Goal: Information Seeking & Learning: Learn about a topic

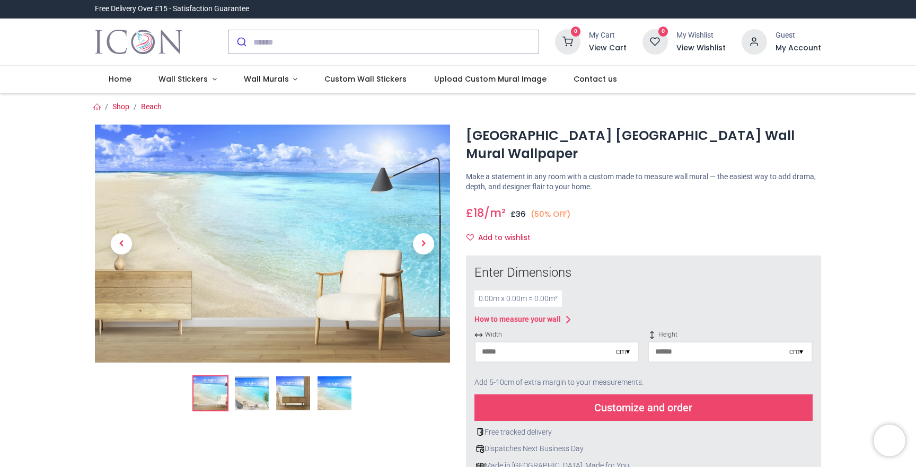
click at [259, 391] on img at bounding box center [252, 393] width 34 height 34
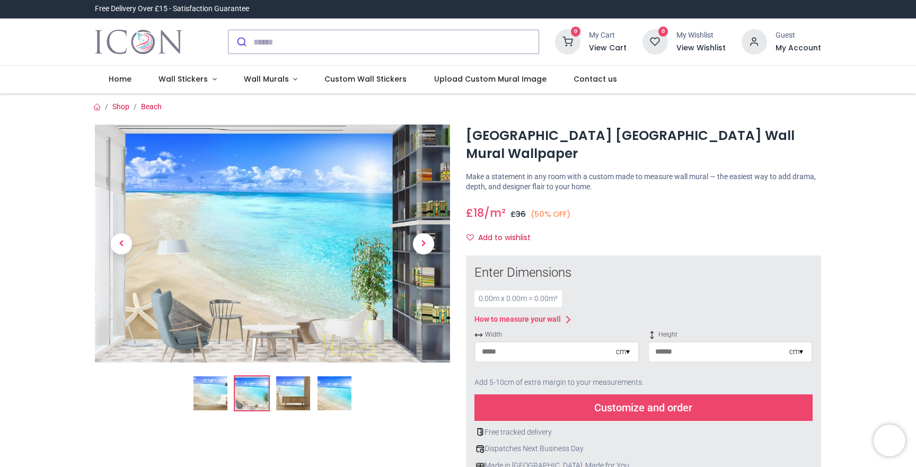
click at [329, 390] on img at bounding box center [335, 393] width 34 height 34
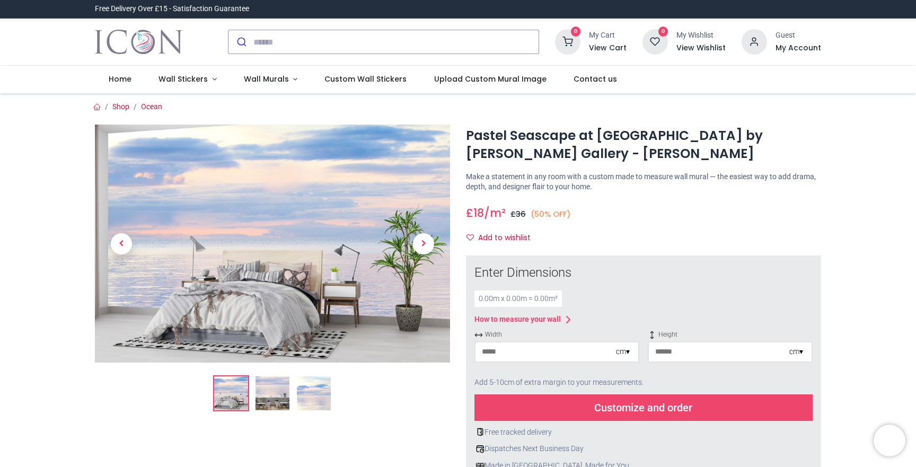
click at [312, 387] on img at bounding box center [314, 393] width 34 height 34
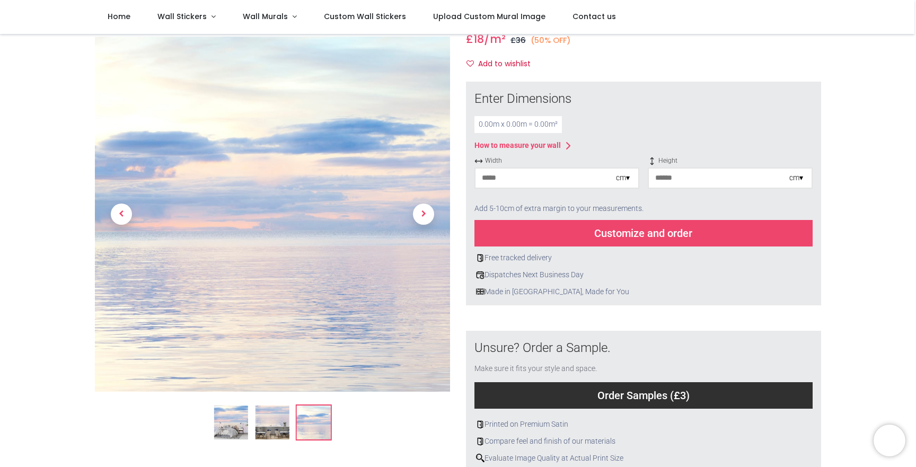
scroll to position [117, 0]
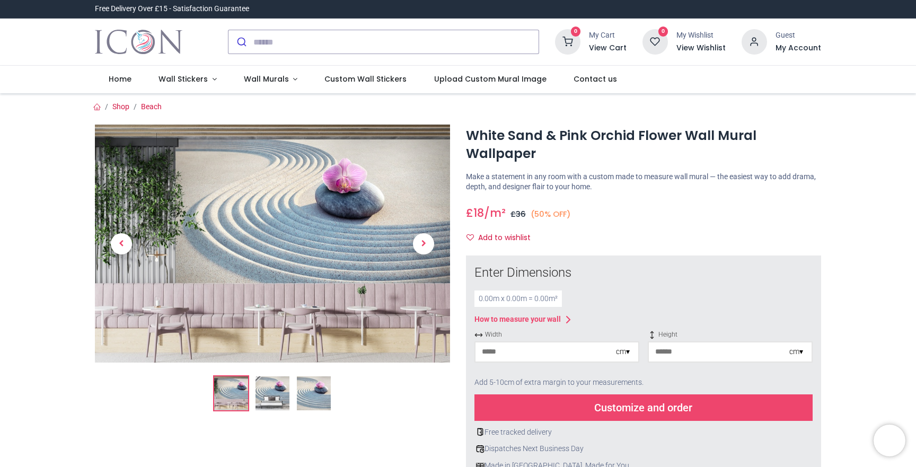
click at [311, 398] on img at bounding box center [314, 393] width 34 height 34
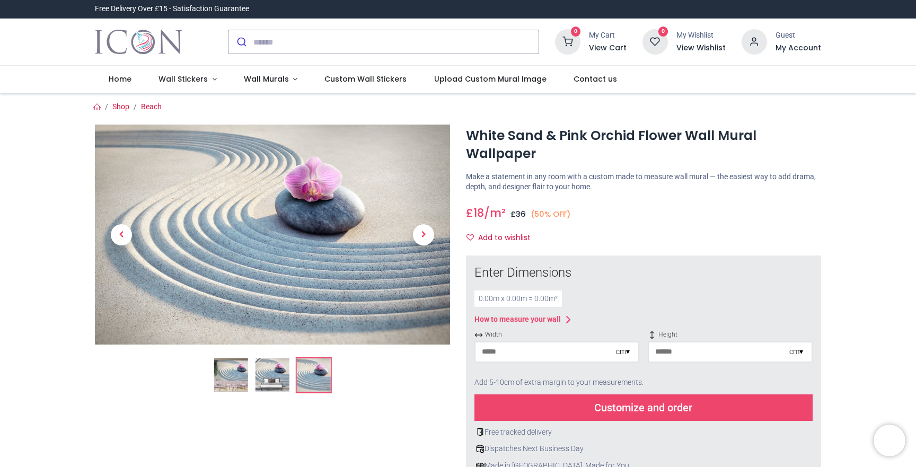
click at [266, 365] on img at bounding box center [273, 375] width 34 height 34
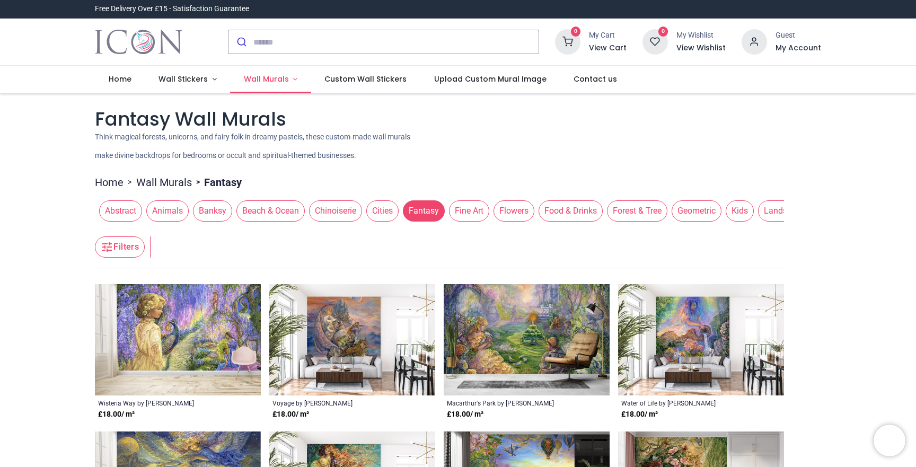
click at [256, 77] on span "Wall Murals" at bounding box center [266, 79] width 45 height 11
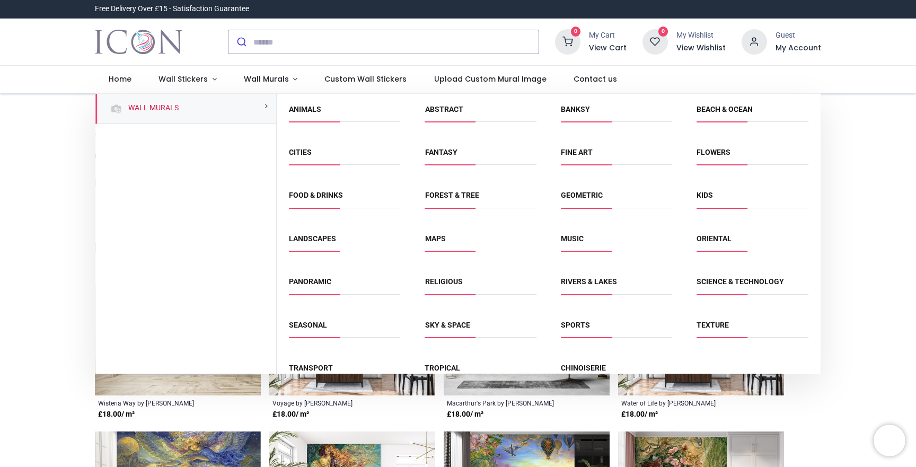
scroll to position [22, 0]
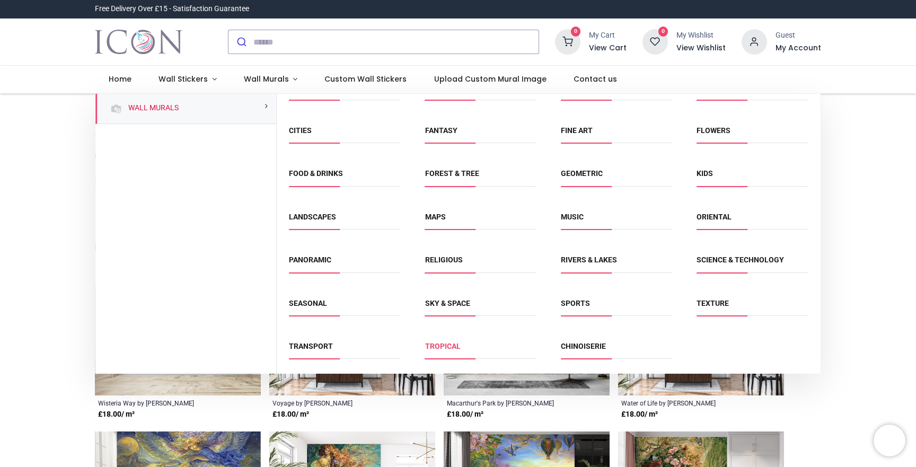
click at [446, 344] on link "Tropical" at bounding box center [443, 346] width 36 height 8
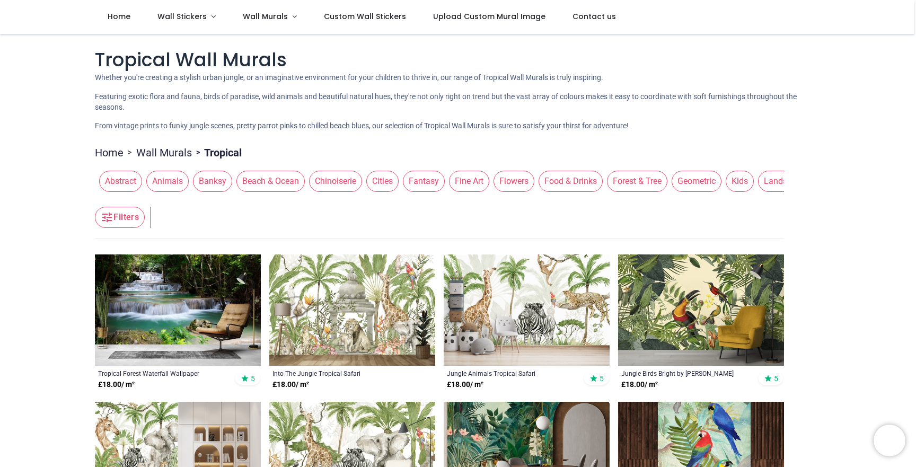
scroll to position [210, 0]
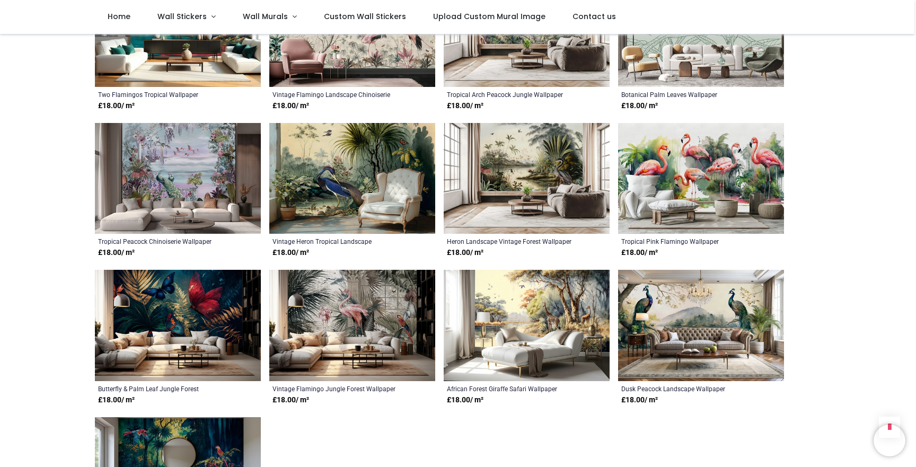
scroll to position [1750, 0]
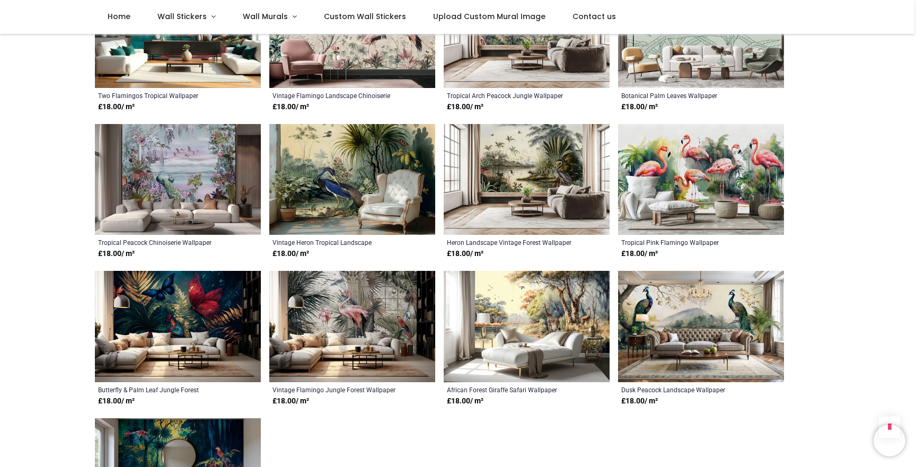
click at [567, 307] on img at bounding box center [527, 326] width 166 height 111
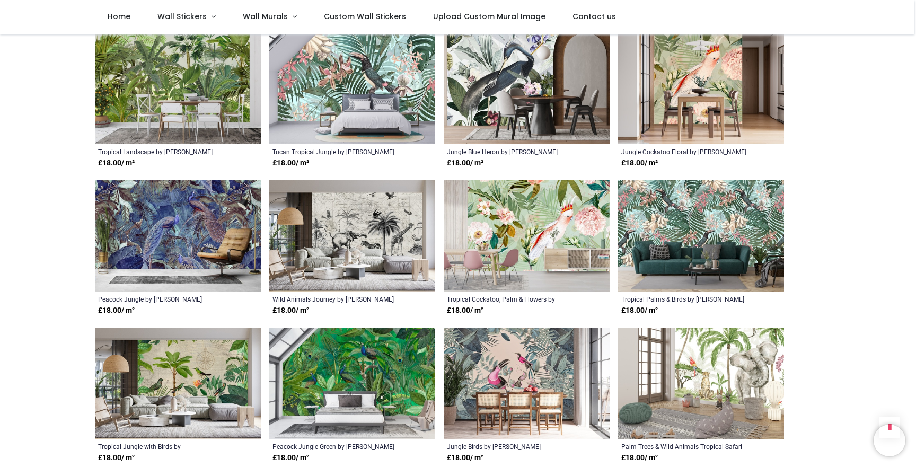
scroll to position [0, 0]
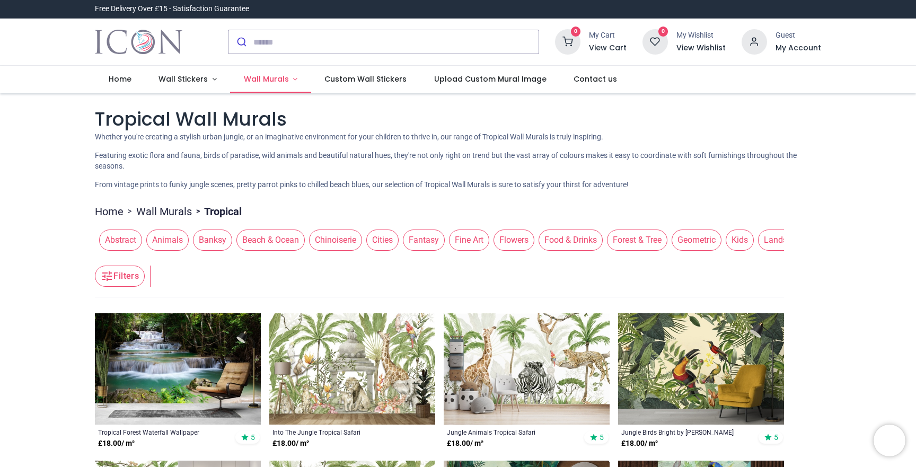
click at [258, 78] on span "Wall Murals" at bounding box center [266, 79] width 45 height 11
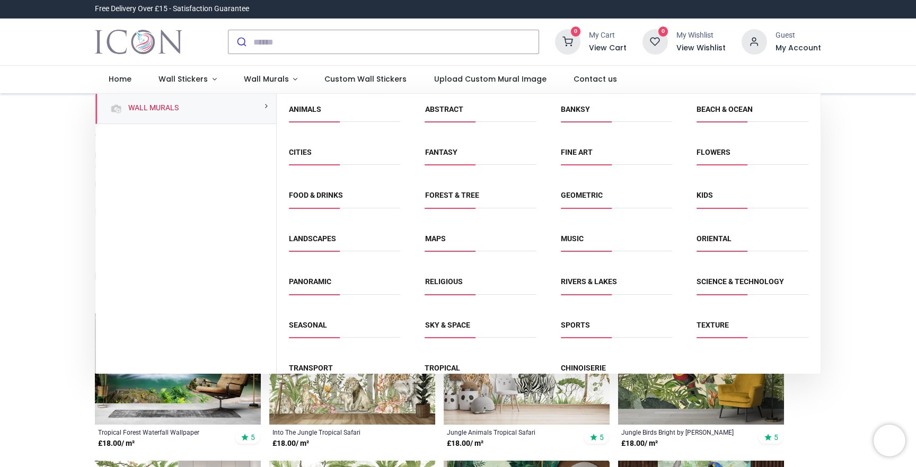
scroll to position [22, 0]
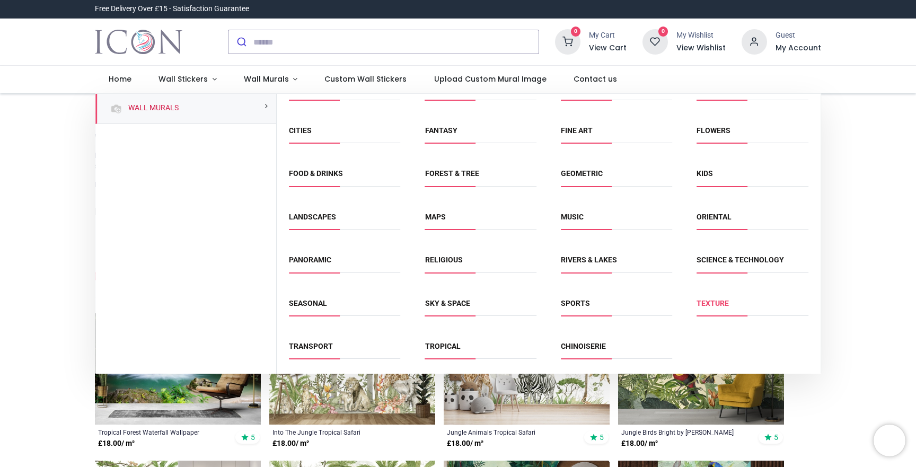
click at [719, 305] on link "Texture" at bounding box center [713, 303] width 32 height 8
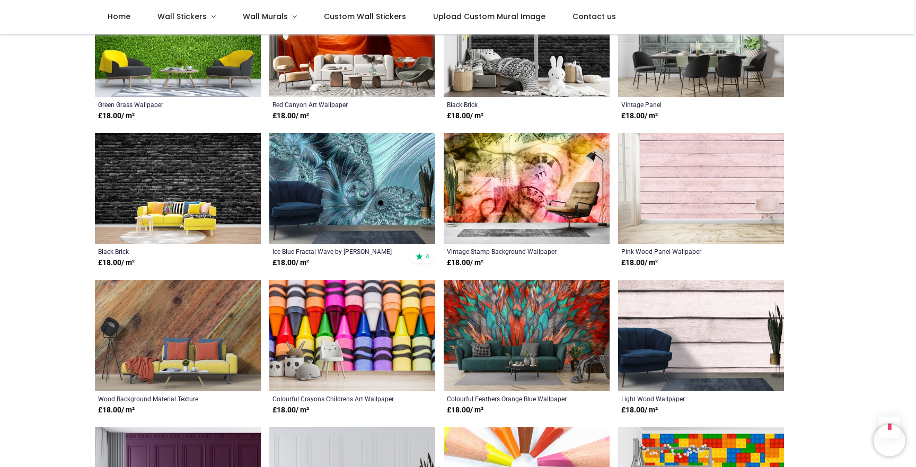
scroll to position [933, 0]
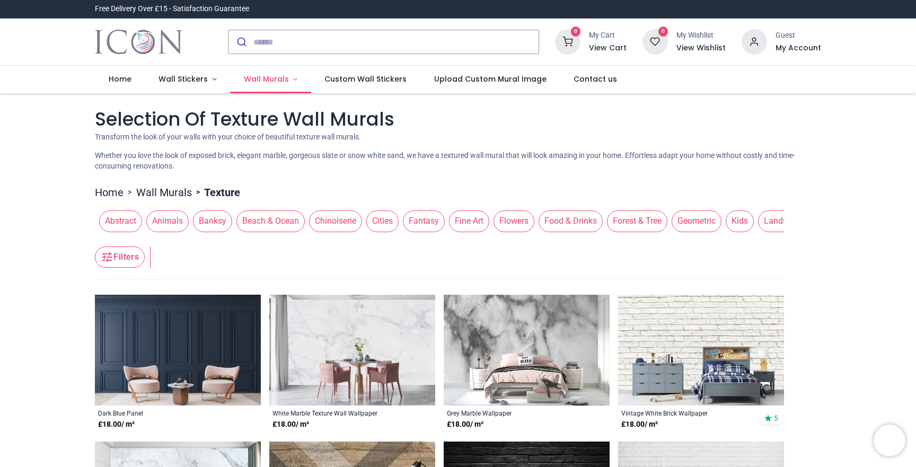
click at [280, 84] on span "Wall Murals" at bounding box center [266, 79] width 45 height 11
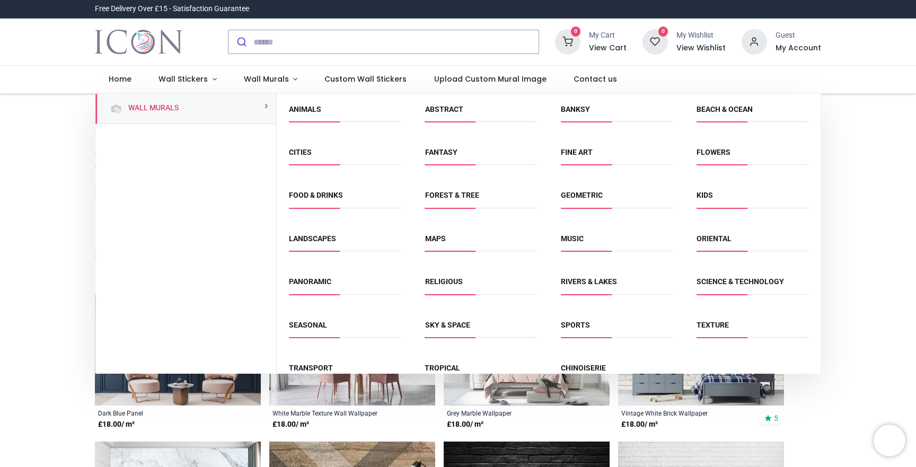
click at [573, 201] on span "Geometric" at bounding box center [616, 198] width 111 height 17
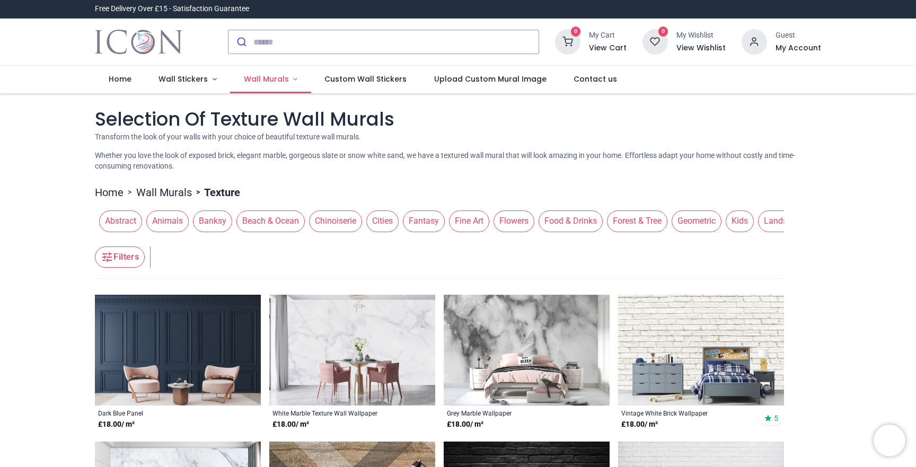
click at [259, 73] on link "Wall Murals" at bounding box center [270, 80] width 81 height 28
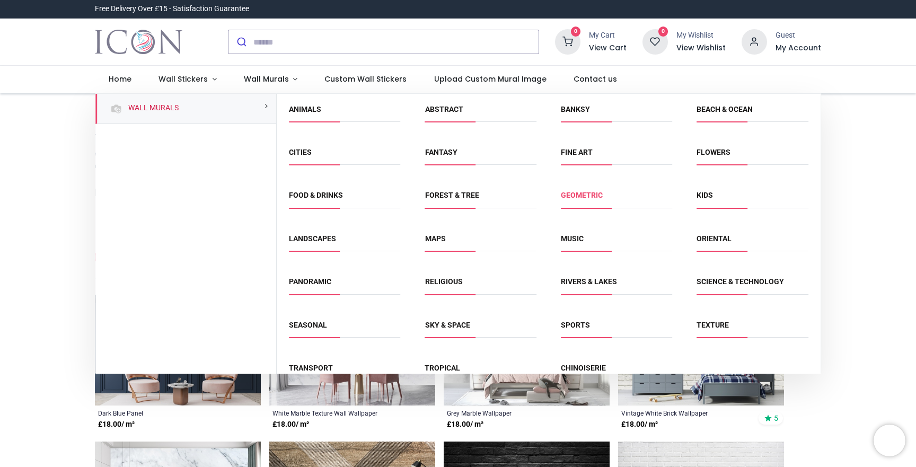
click at [565, 196] on link "Geometric" at bounding box center [582, 195] width 42 height 8
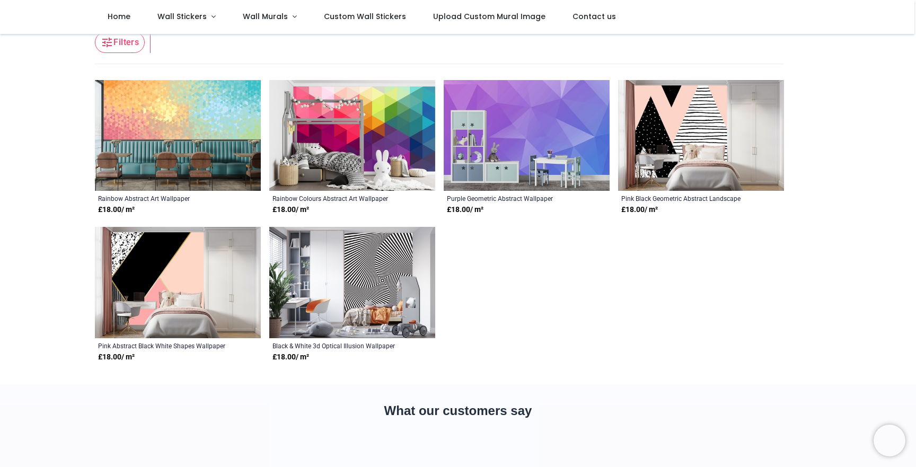
scroll to position [168, 0]
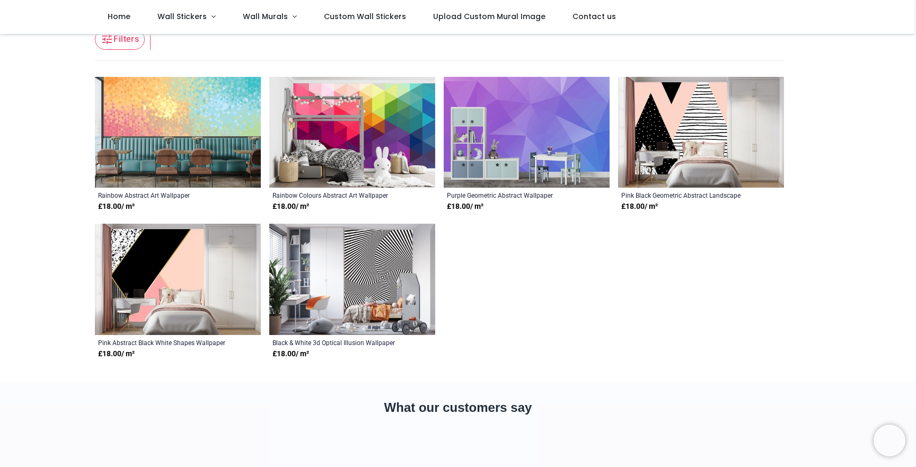
click at [236, 121] on img at bounding box center [178, 132] width 166 height 111
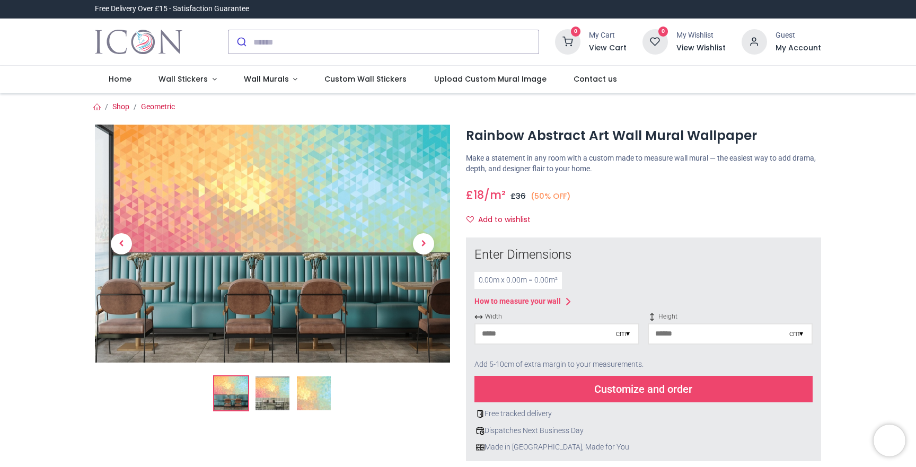
click at [276, 405] on img at bounding box center [273, 393] width 34 height 34
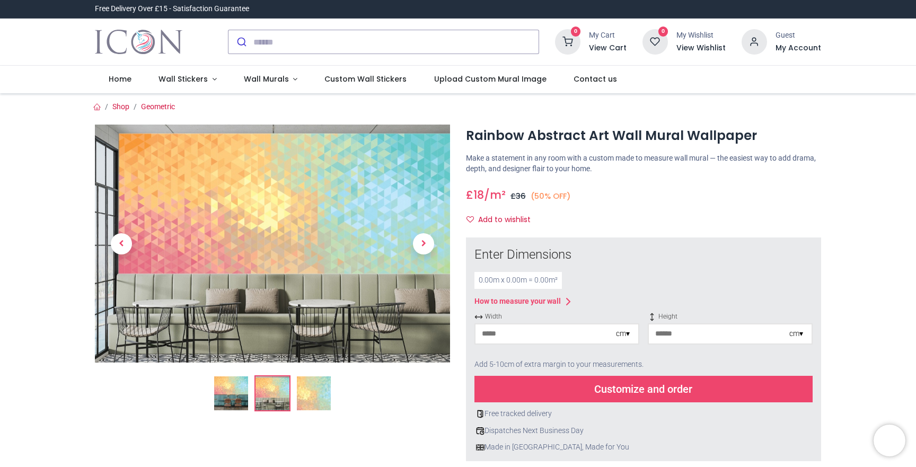
click at [310, 394] on img at bounding box center [314, 393] width 34 height 34
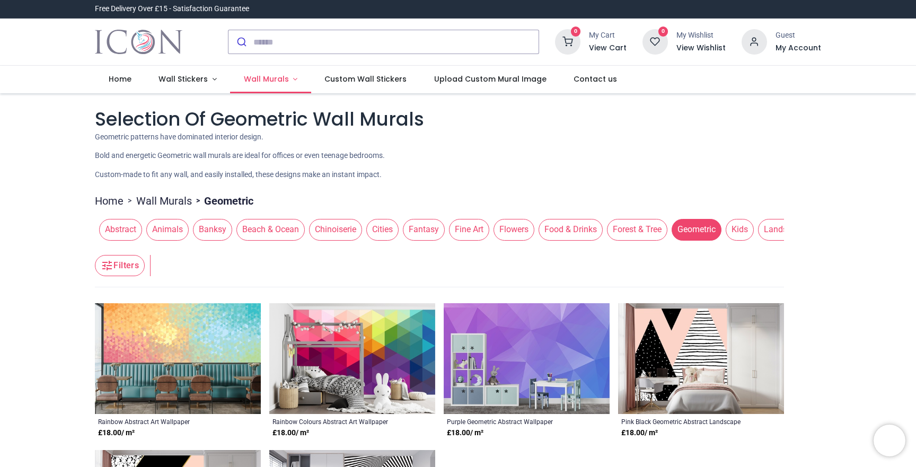
click at [264, 85] on link "Wall Murals" at bounding box center [270, 80] width 81 height 28
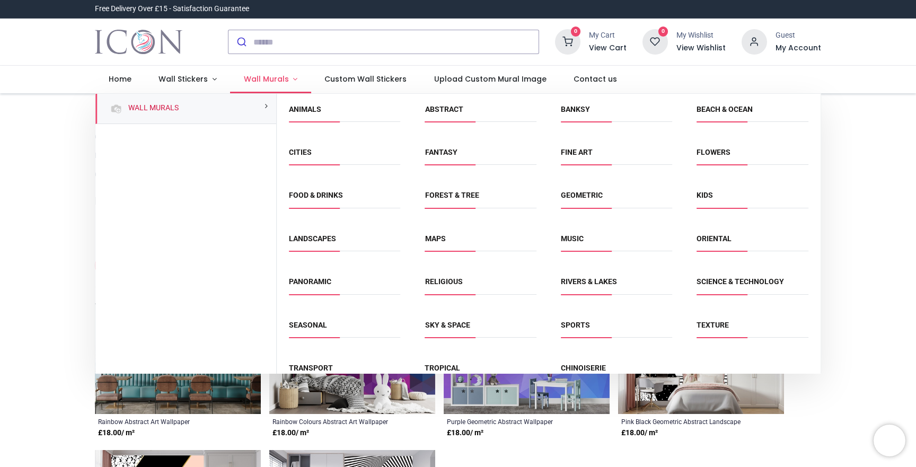
click at [264, 85] on link "Wall Murals" at bounding box center [270, 80] width 81 height 28
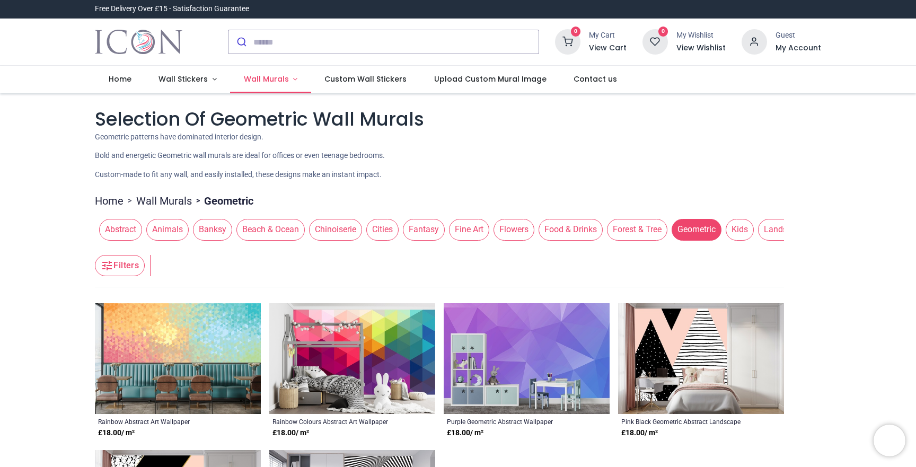
click at [264, 82] on span "Wall Murals" at bounding box center [266, 79] width 45 height 11
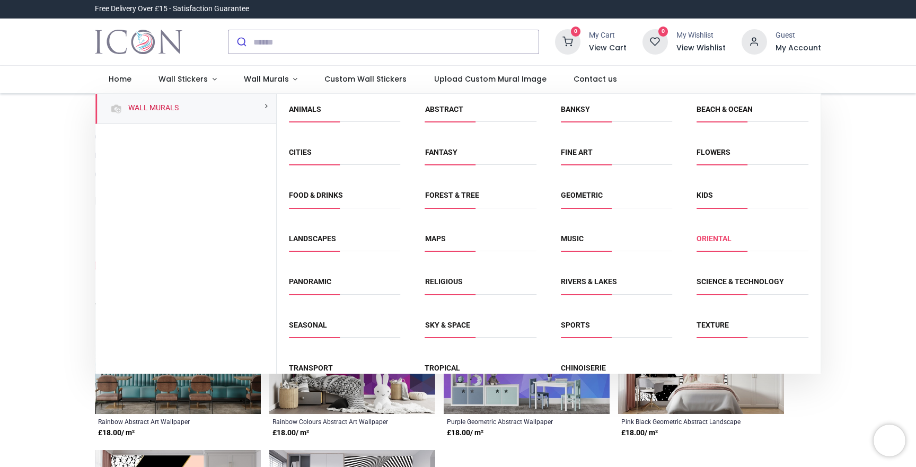
click at [703, 240] on link "Oriental" at bounding box center [714, 238] width 35 height 8
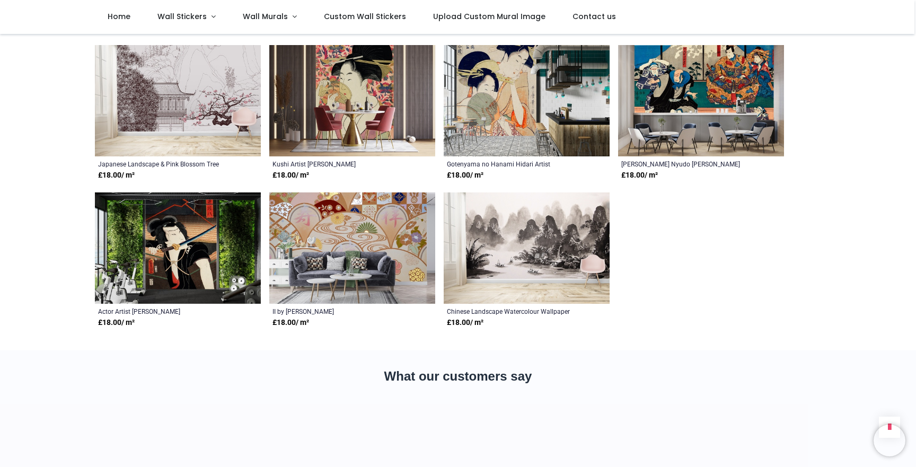
scroll to position [1675, 0]
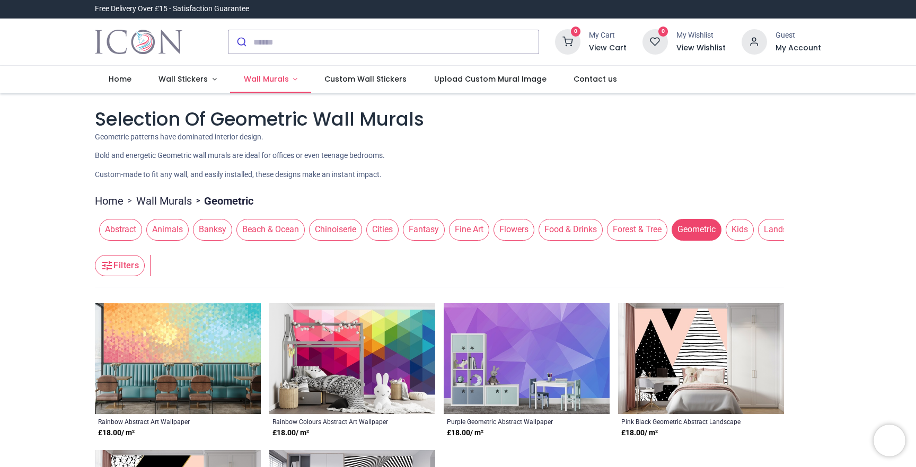
click at [277, 76] on span "Wall Murals" at bounding box center [266, 79] width 45 height 11
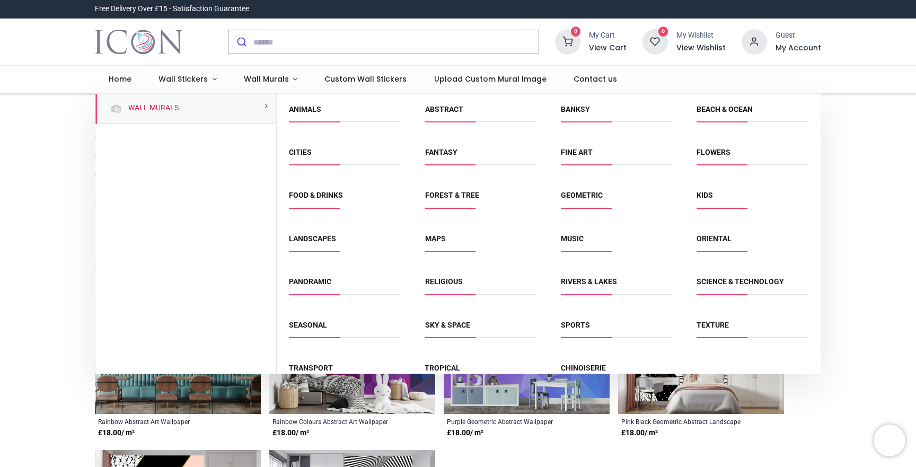
scroll to position [22, 0]
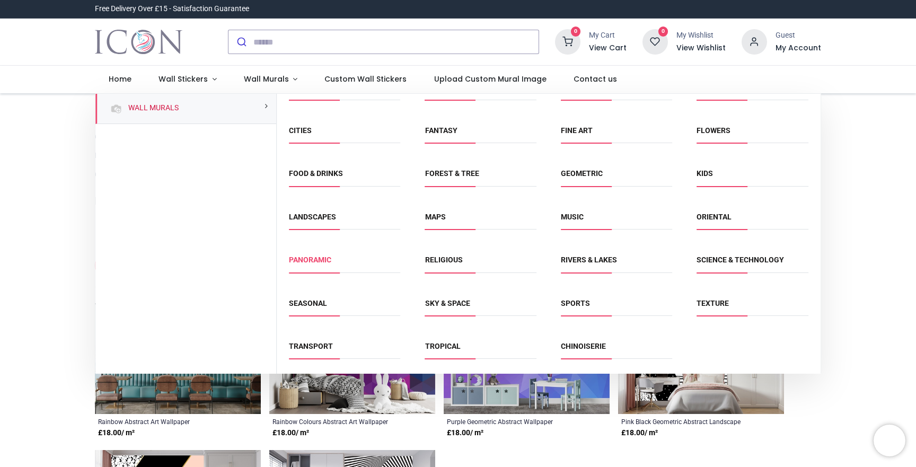
click at [327, 263] on link "Panoramic" at bounding box center [310, 260] width 42 height 8
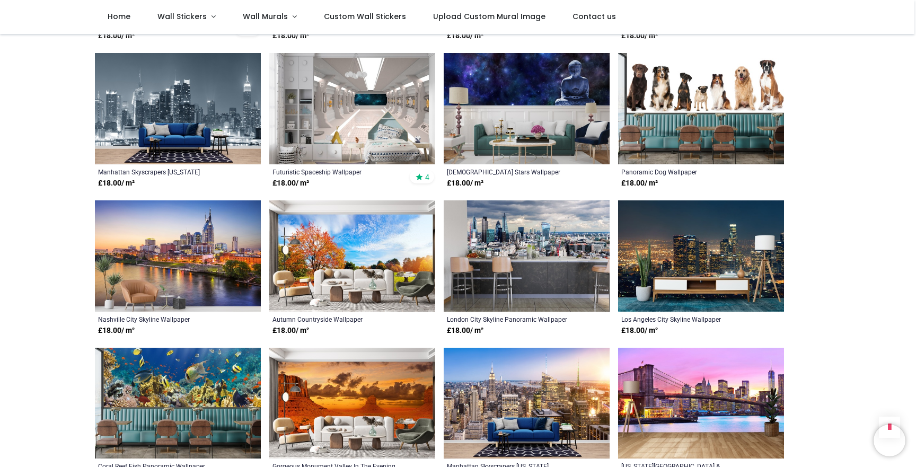
scroll to position [653, 0]
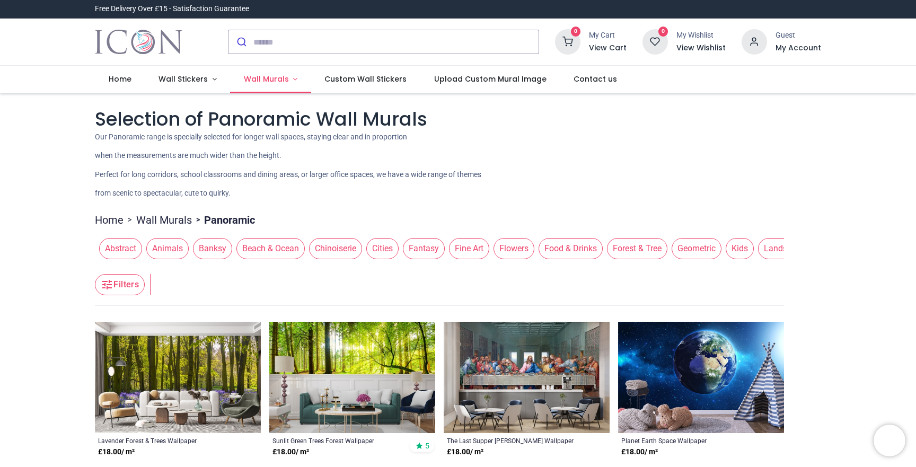
click at [278, 78] on span "Wall Murals" at bounding box center [266, 79] width 45 height 11
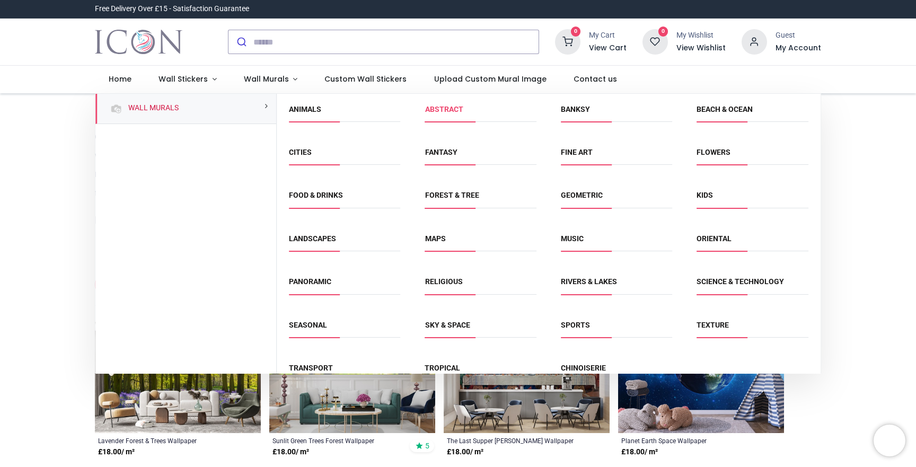
click at [444, 112] on link "Abstract" at bounding box center [444, 109] width 38 height 8
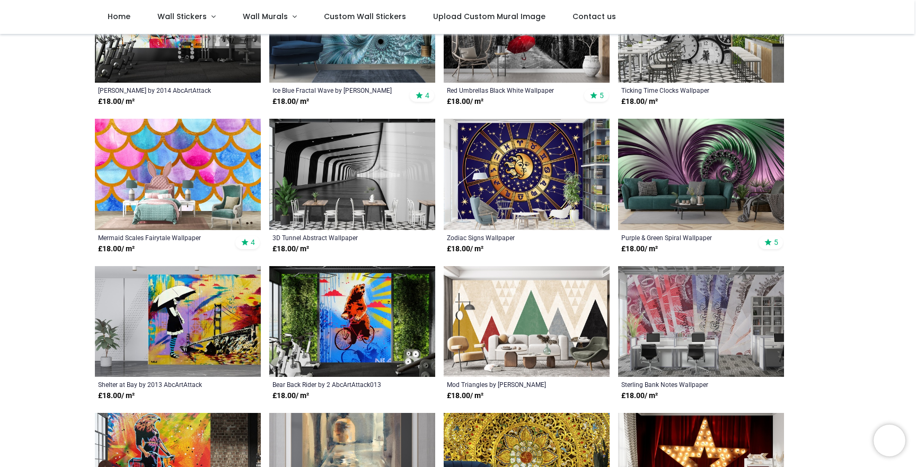
scroll to position [421, 0]
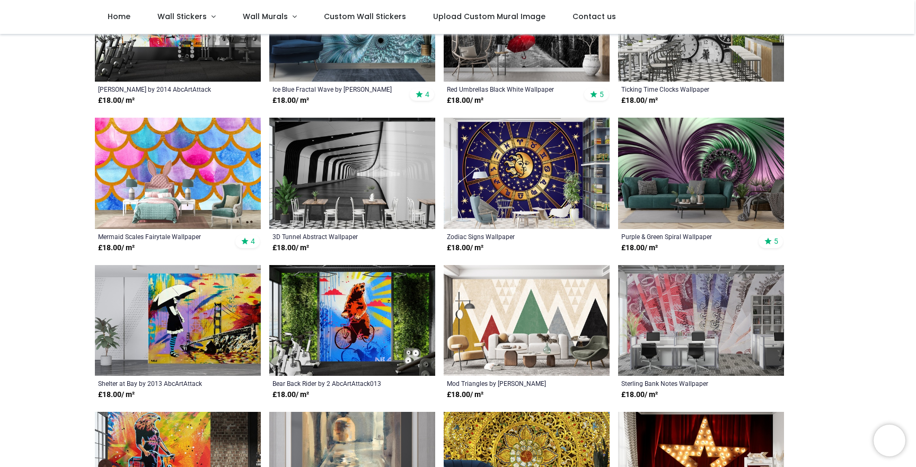
click at [170, 166] on img at bounding box center [178, 173] width 166 height 111
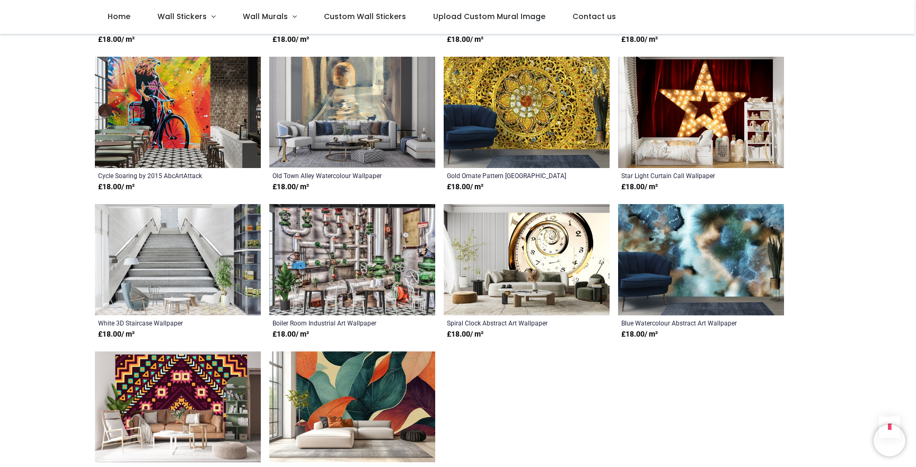
scroll to position [788, 0]
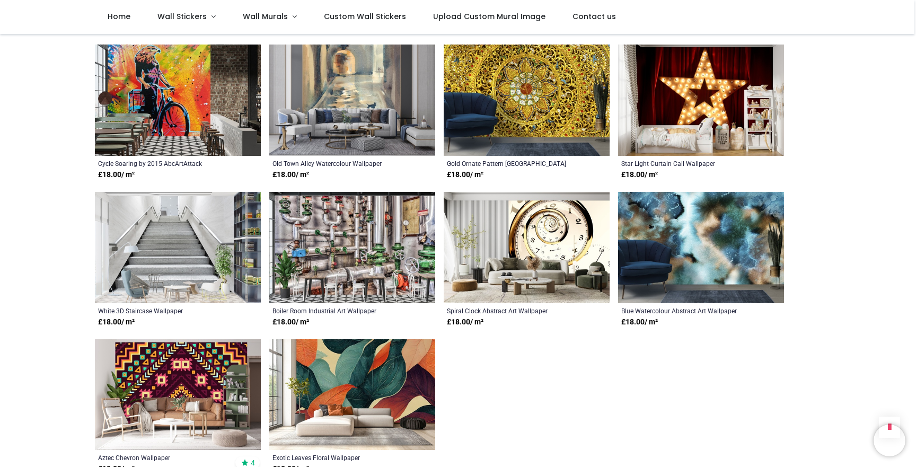
click at [752, 269] on img at bounding box center [701, 247] width 166 height 111
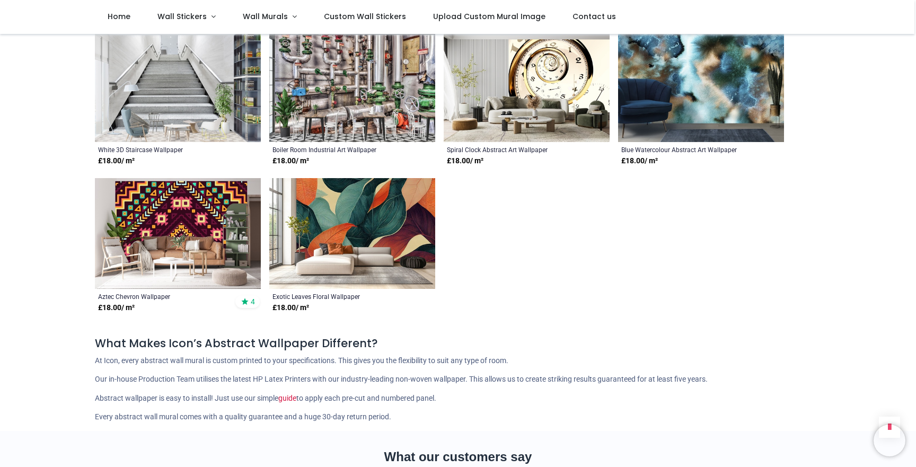
scroll to position [925, 0]
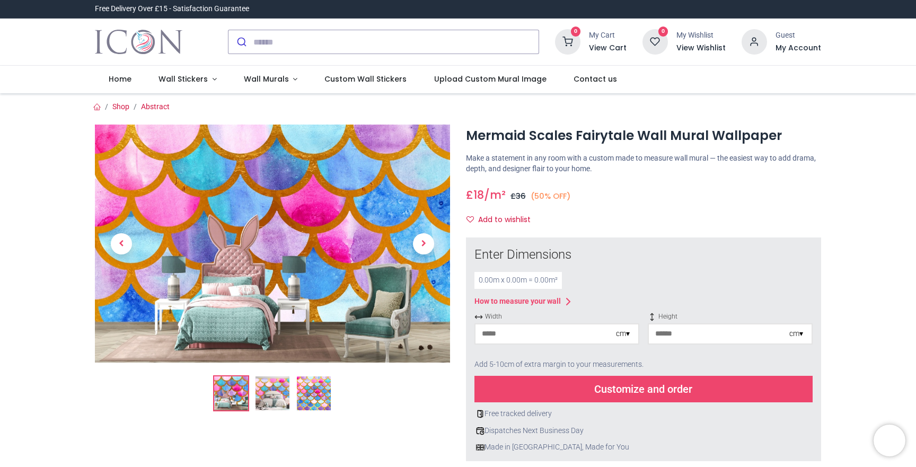
click at [267, 397] on img at bounding box center [273, 393] width 34 height 34
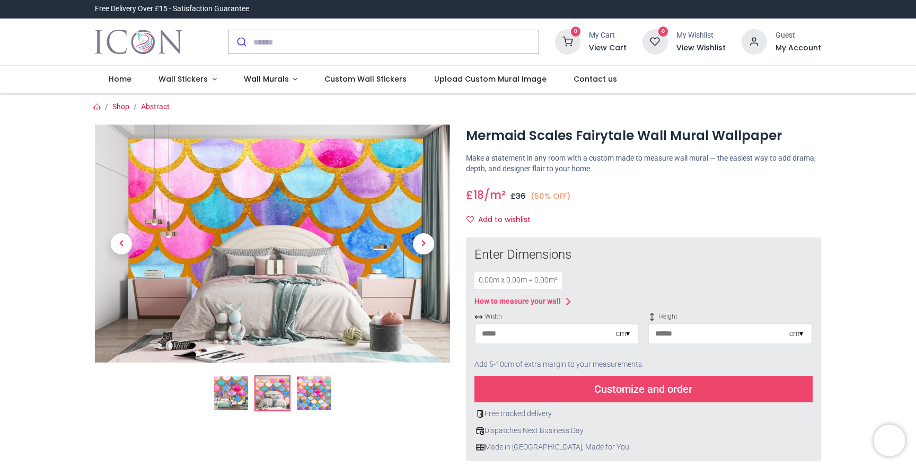
click at [321, 404] on img at bounding box center [314, 393] width 34 height 34
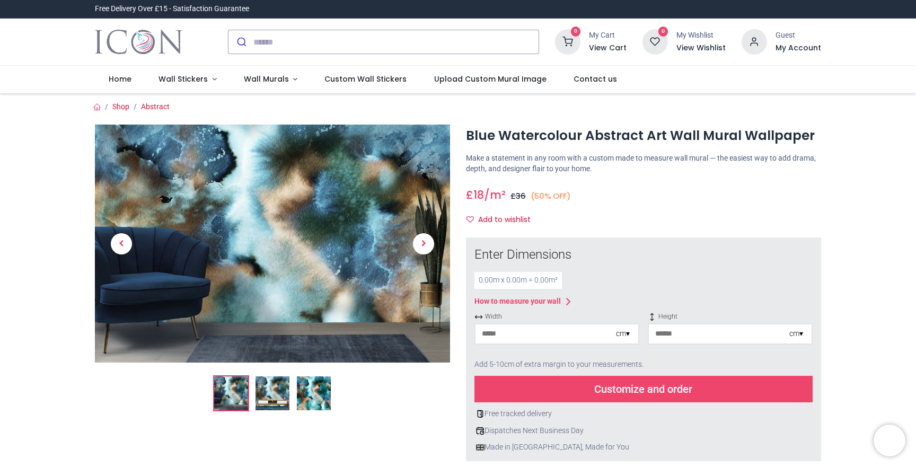
click at [264, 402] on img at bounding box center [273, 393] width 34 height 34
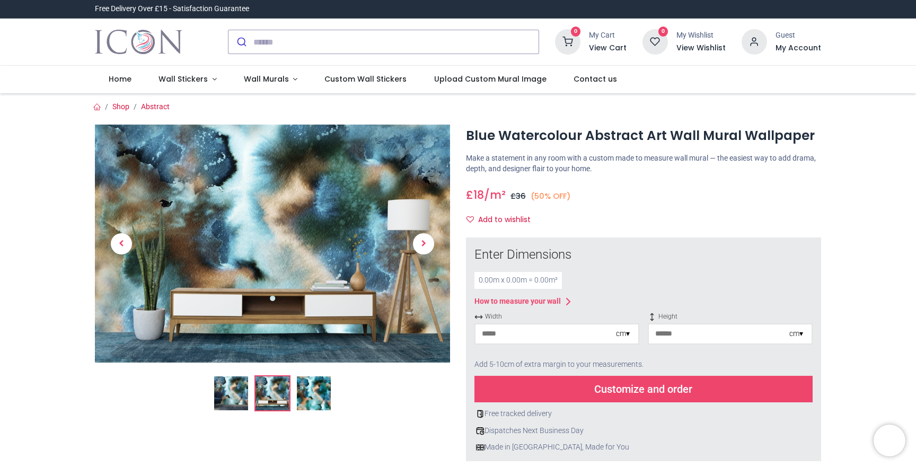
click at [323, 392] on img at bounding box center [314, 393] width 34 height 34
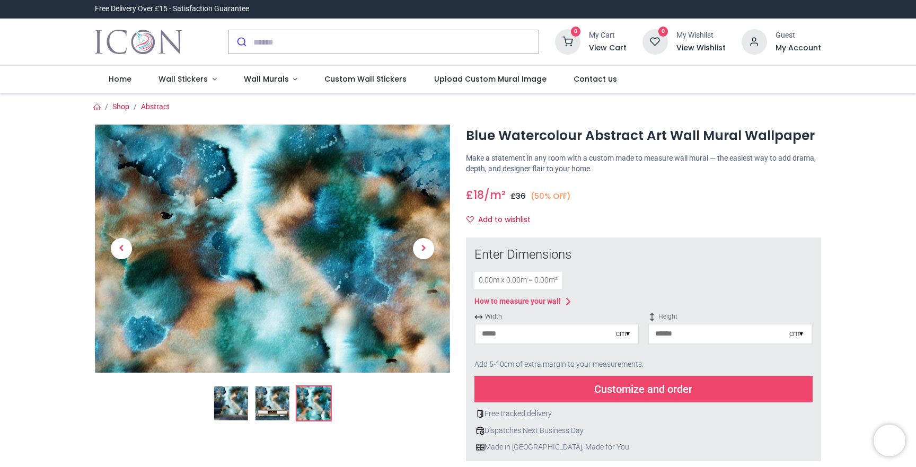
click at [280, 403] on img at bounding box center [273, 404] width 34 height 34
